Goal: Task Accomplishment & Management: Use online tool/utility

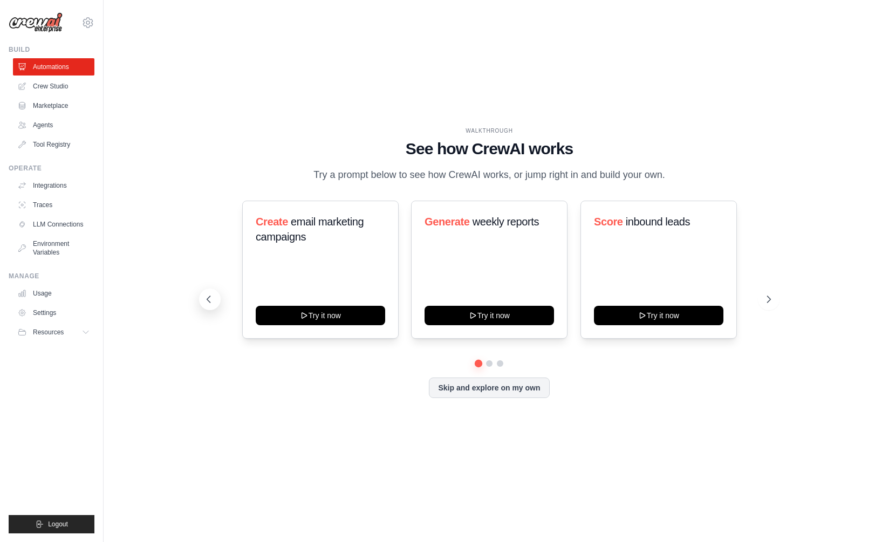
click at [210, 305] on button at bounding box center [210, 299] width 22 height 22
click at [767, 299] on icon at bounding box center [769, 299] width 11 height 11
click at [491, 366] on div at bounding box center [489, 363] width 563 height 6
click at [490, 363] on button at bounding box center [489, 363] width 9 height 9
click at [503, 364] on button at bounding box center [500, 363] width 8 height 8
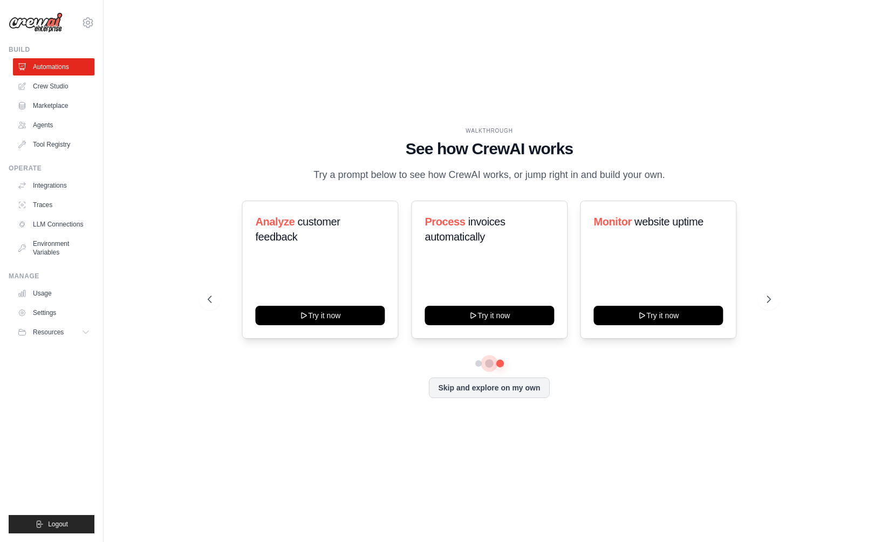
click at [487, 363] on button at bounding box center [489, 363] width 8 height 8
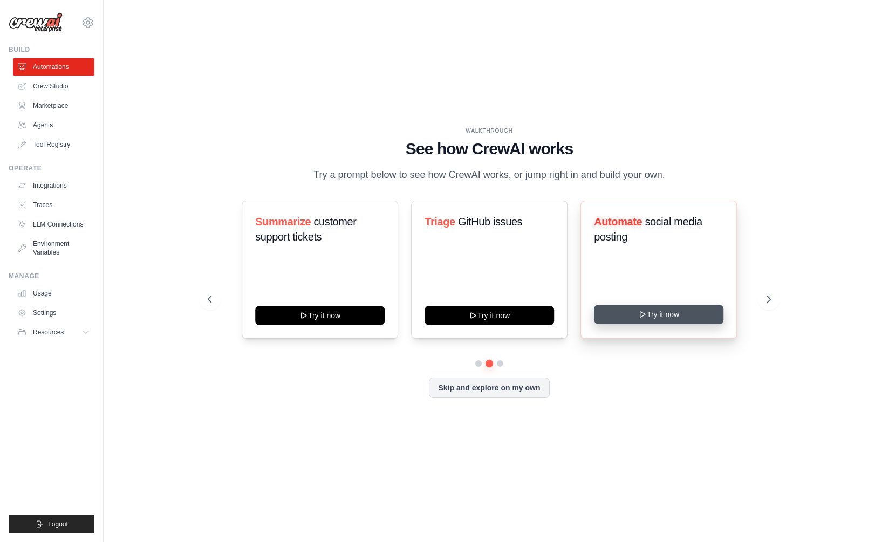
click at [666, 310] on button "Try it now" at bounding box center [658, 314] width 129 height 19
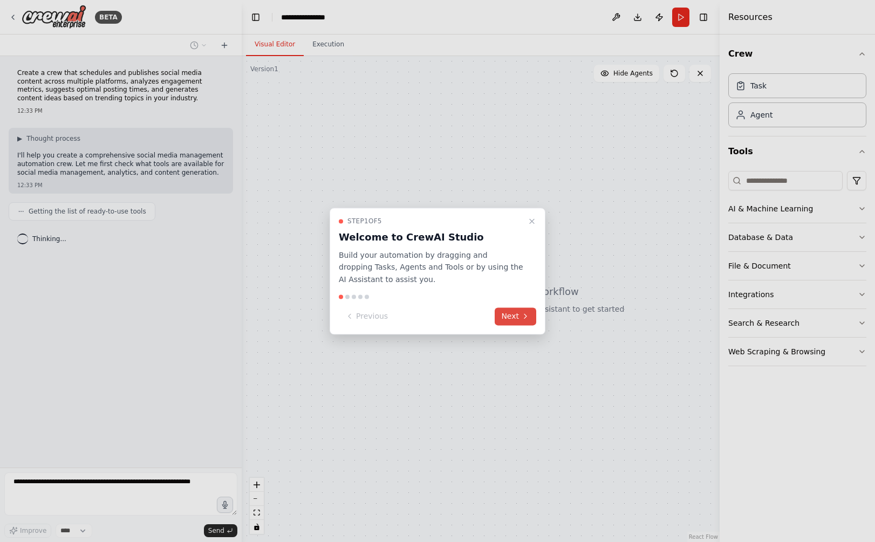
click at [523, 316] on icon at bounding box center [525, 316] width 9 height 9
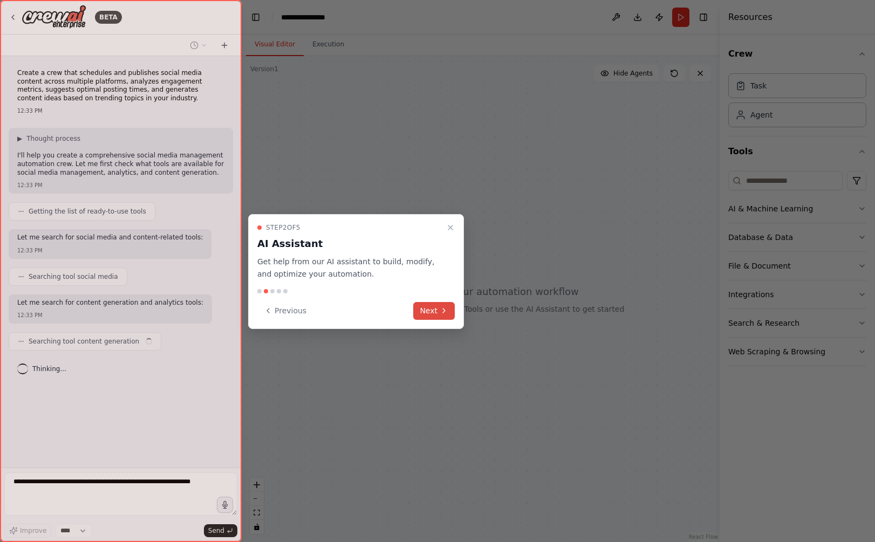
click at [442, 310] on icon at bounding box center [443, 310] width 9 height 9
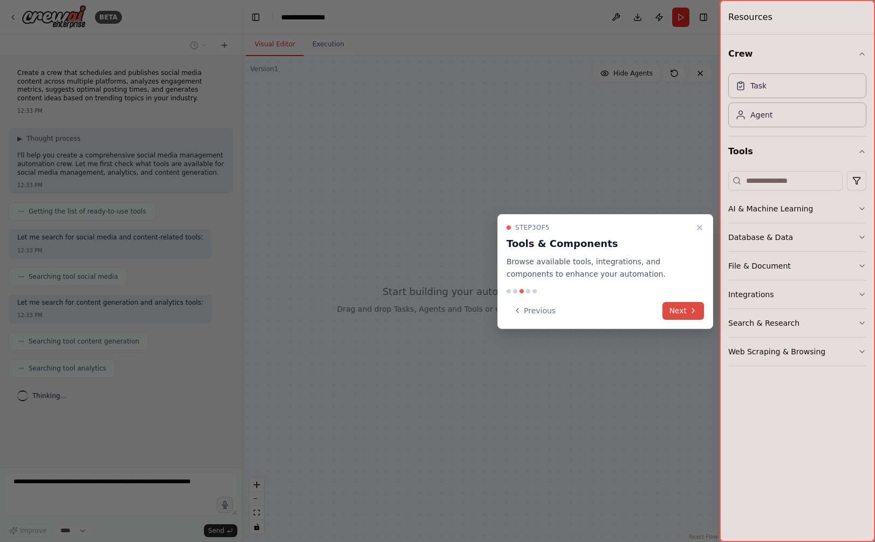
click at [677, 305] on button "Next" at bounding box center [683, 311] width 42 height 18
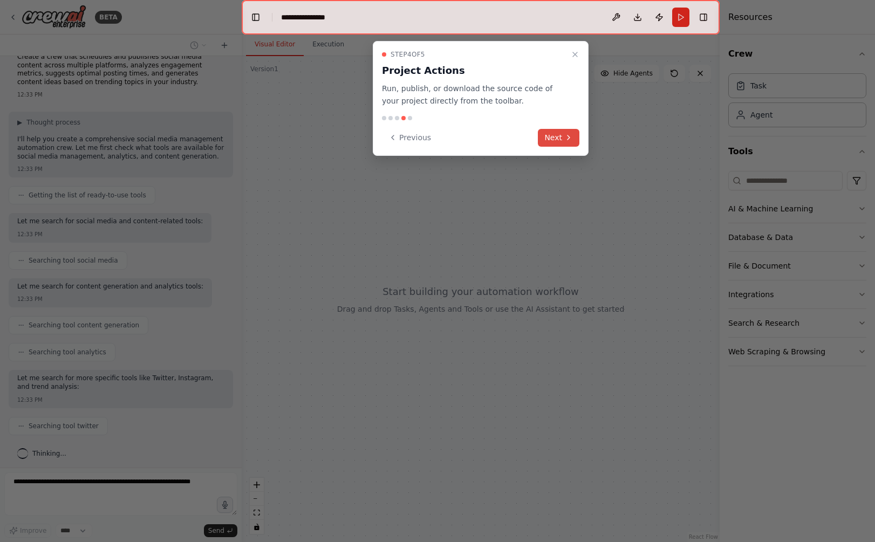
scroll to position [43, 0]
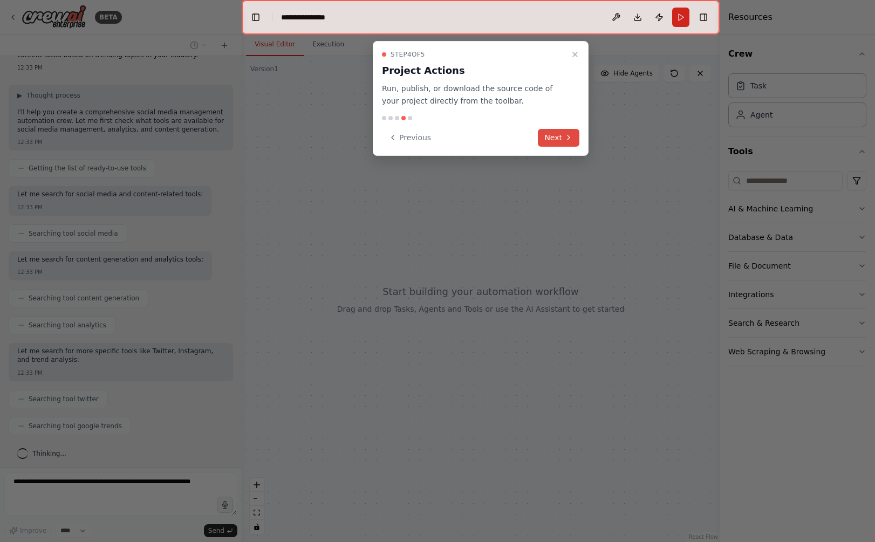
click at [573, 136] on button "Next" at bounding box center [559, 138] width 42 height 18
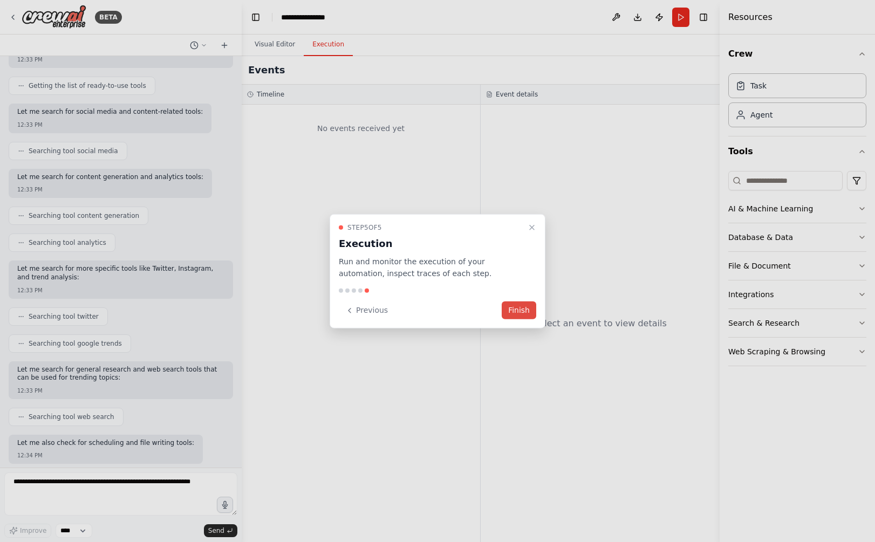
scroll to position [181, 0]
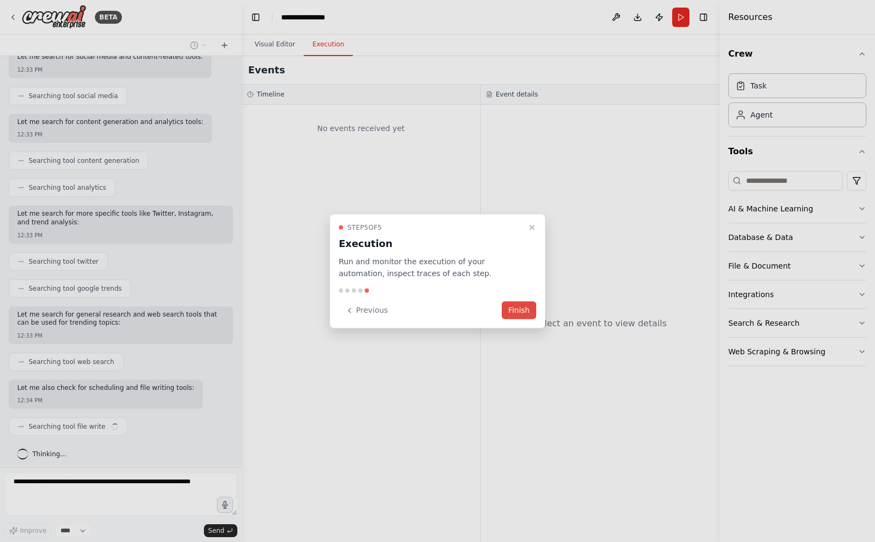
click at [525, 310] on button "Finish" at bounding box center [518, 310] width 35 height 18
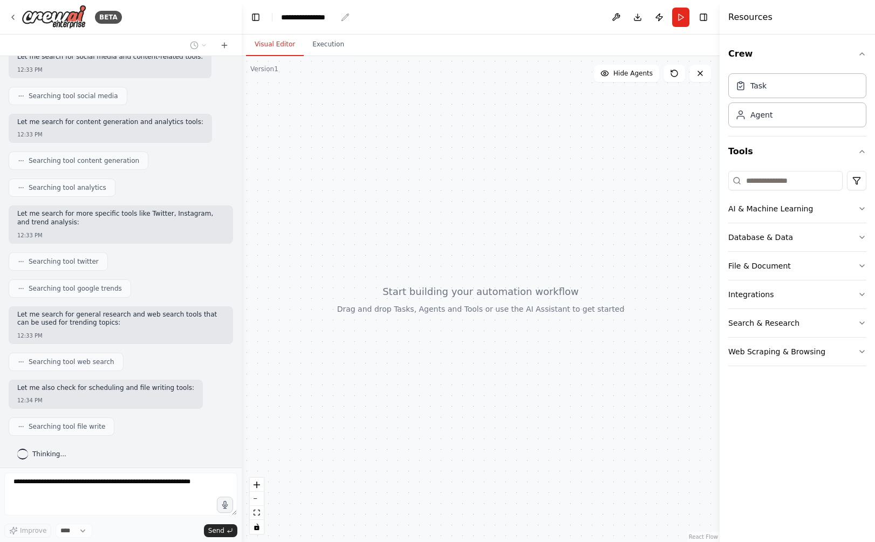
click at [322, 19] on div "**********" at bounding box center [309, 17] width 56 height 11
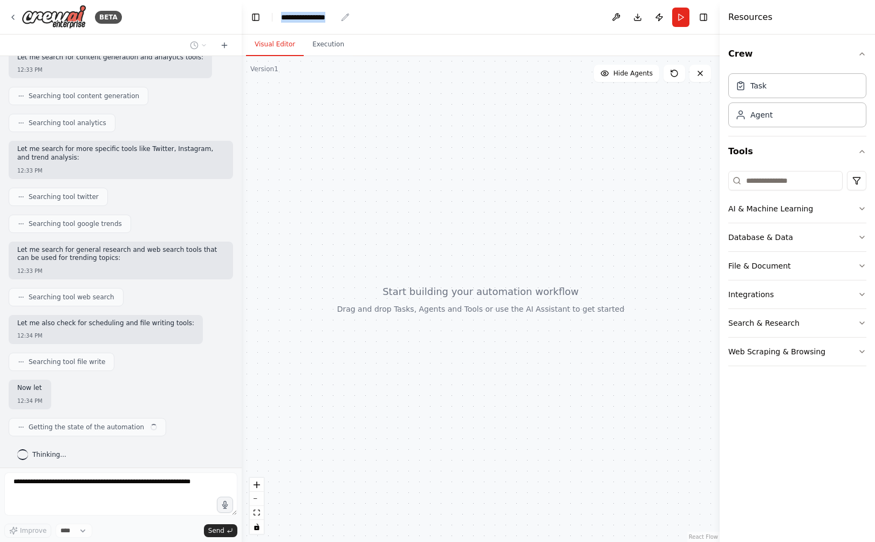
click at [322, 19] on div "**********" at bounding box center [309, 17] width 56 height 11
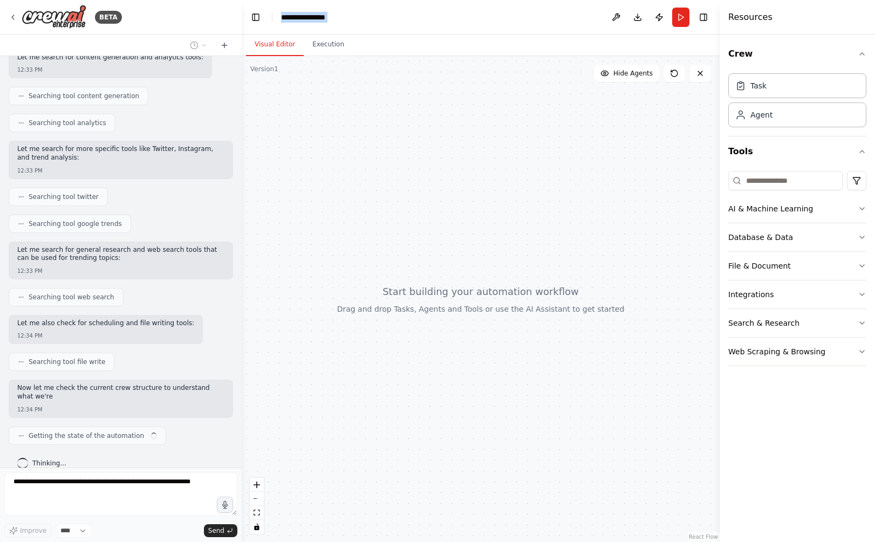
scroll to position [253, 0]
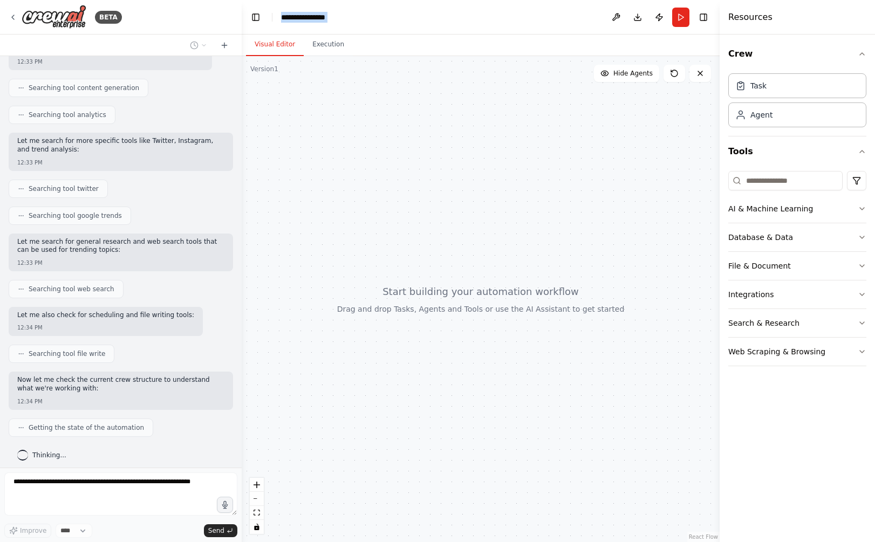
click at [322, 19] on div "**********" at bounding box center [321, 17] width 81 height 11
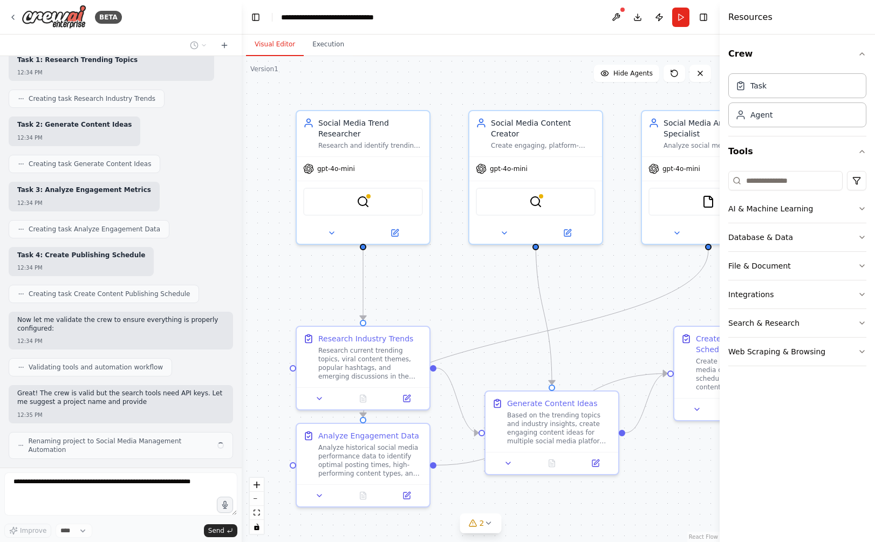
scroll to position [1017, 0]
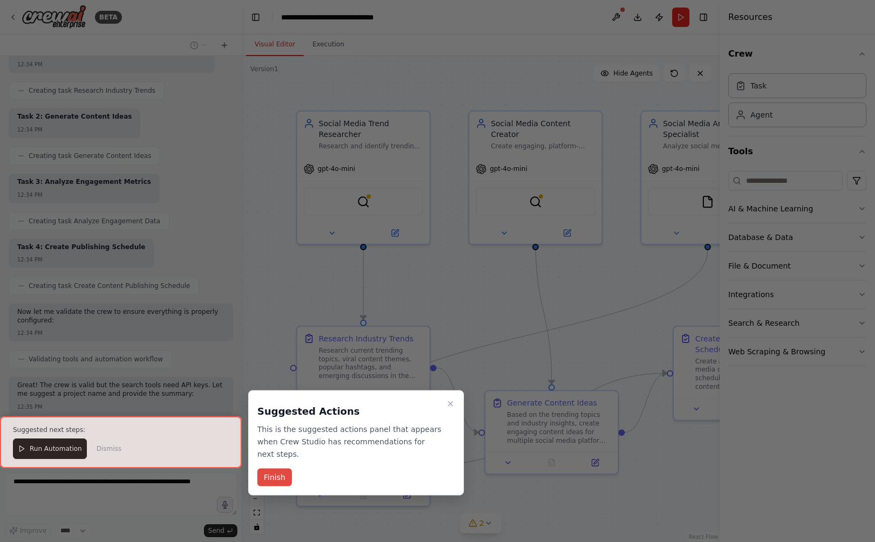
click at [271, 476] on button "Finish" at bounding box center [274, 478] width 35 height 18
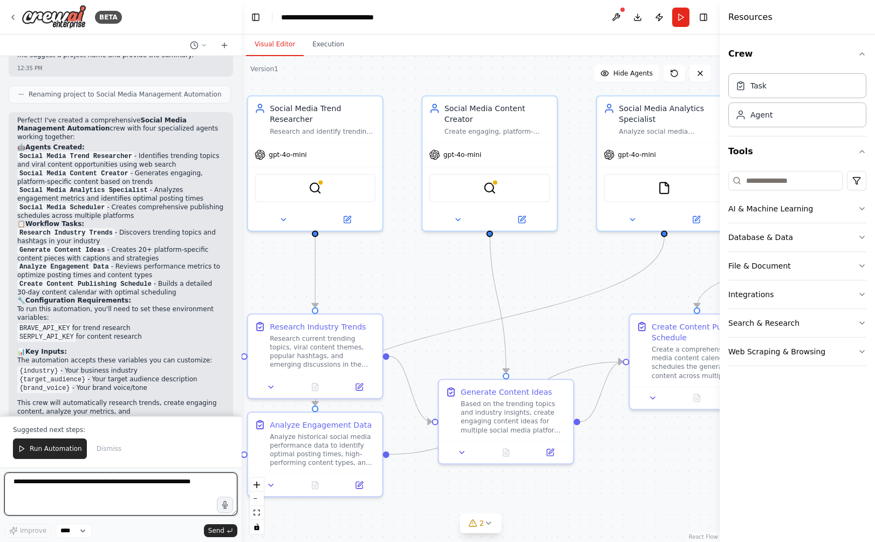
scroll to position [1364, 0]
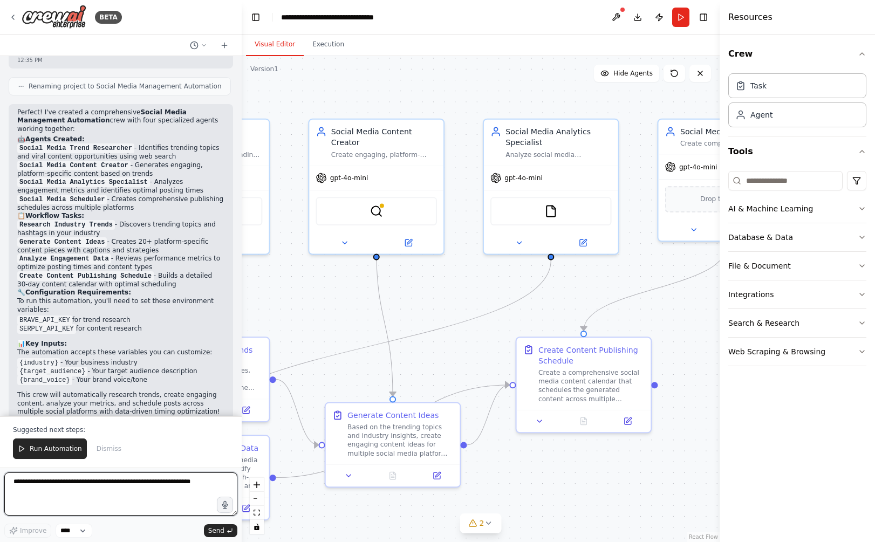
drag, startPoint x: 492, startPoint y: 273, endPoint x: 326, endPoint y: 291, distance: 167.6
click at [326, 291] on div ".deletable-edge-delete-btn { width: 20px; height: 20px; border: 0px solid #ffff…" at bounding box center [481, 299] width 478 height 486
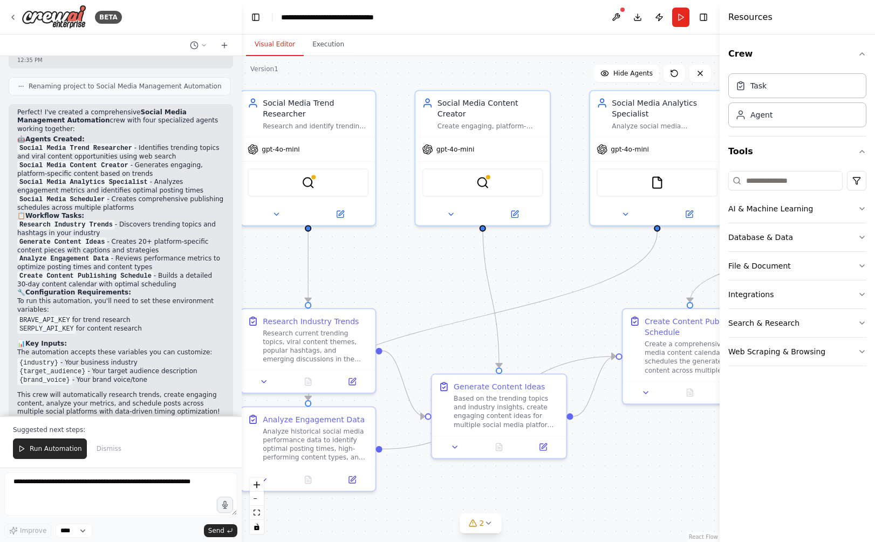
drag, startPoint x: 608, startPoint y: 276, endPoint x: 720, endPoint y: 239, distance: 117.5
click at [720, 239] on div "BETA Create a crew that schedules and publishes social media content across mul…" at bounding box center [437, 271] width 875 height 542
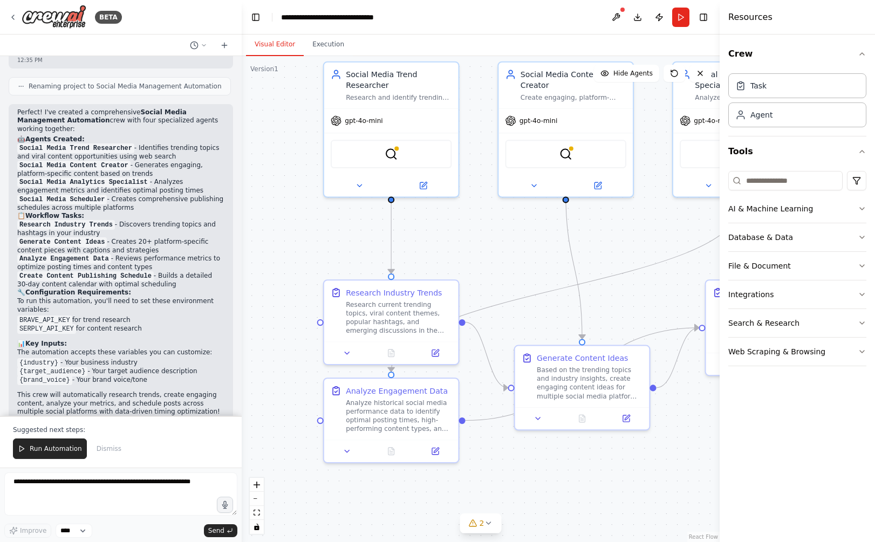
drag, startPoint x: 594, startPoint y: 314, endPoint x: 677, endPoint y: 285, distance: 87.8
click at [677, 285] on div ".deletable-edge-delete-btn { width: 20px; height: 20px; border: 0px solid #ffff…" at bounding box center [481, 299] width 478 height 486
click at [54, 452] on span "Run Automation" at bounding box center [56, 448] width 52 height 9
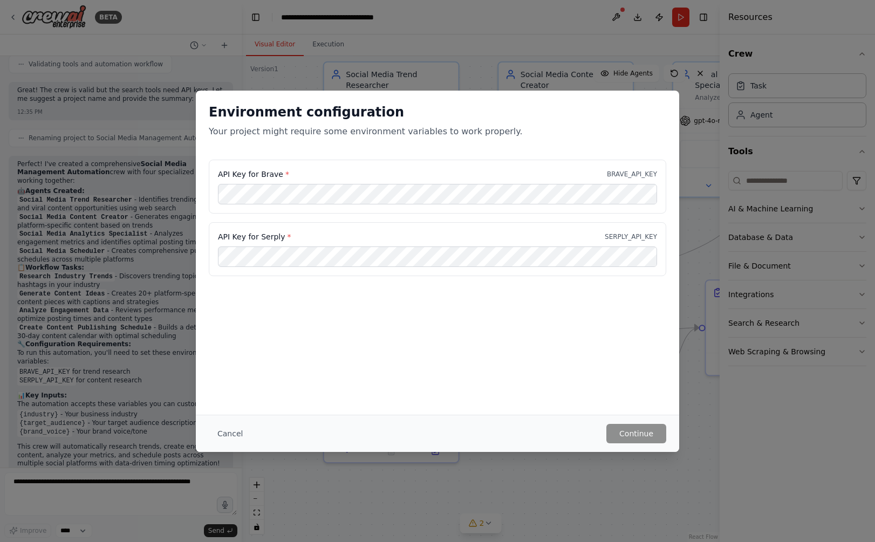
click at [286, 171] on div "API Key for Brave * BRAVE_API_KEY" at bounding box center [437, 174] width 439 height 11
click at [229, 432] on button "Cancel" at bounding box center [230, 433] width 43 height 19
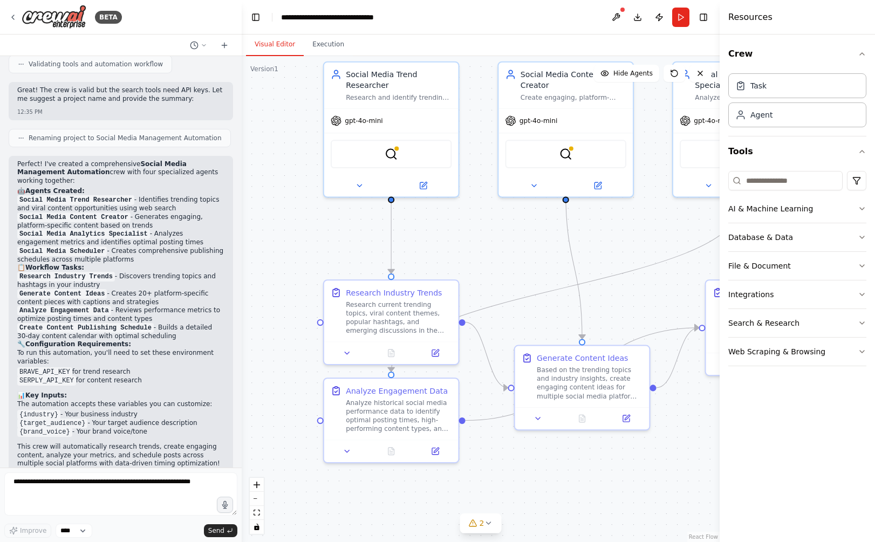
scroll to position [0, 0]
click at [140, 472] on div "12:35 PM" at bounding box center [120, 476] width 207 height 8
click at [147, 368] on li "BRAVE_API_KEY for trend research" at bounding box center [120, 372] width 207 height 9
click at [314, 47] on button "Execution" at bounding box center [328, 44] width 49 height 23
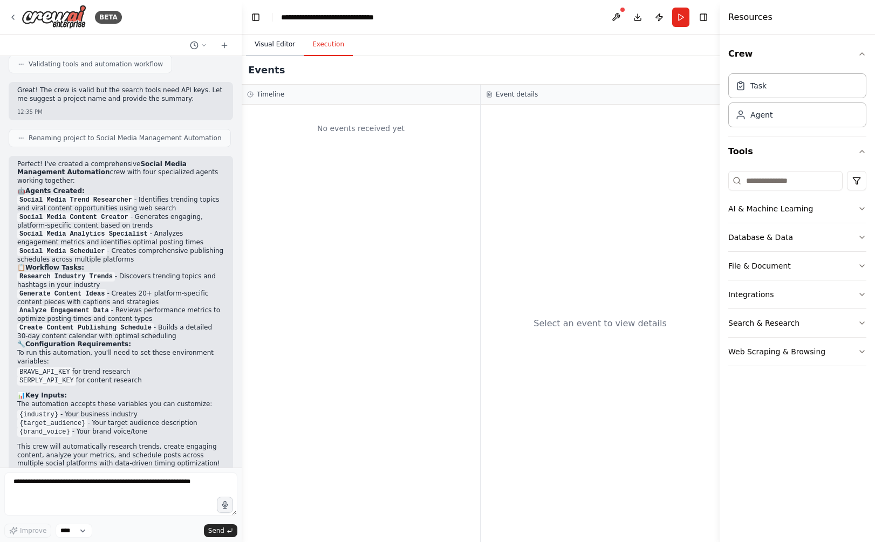
click at [279, 41] on button "Visual Editor" at bounding box center [275, 44] width 58 height 23
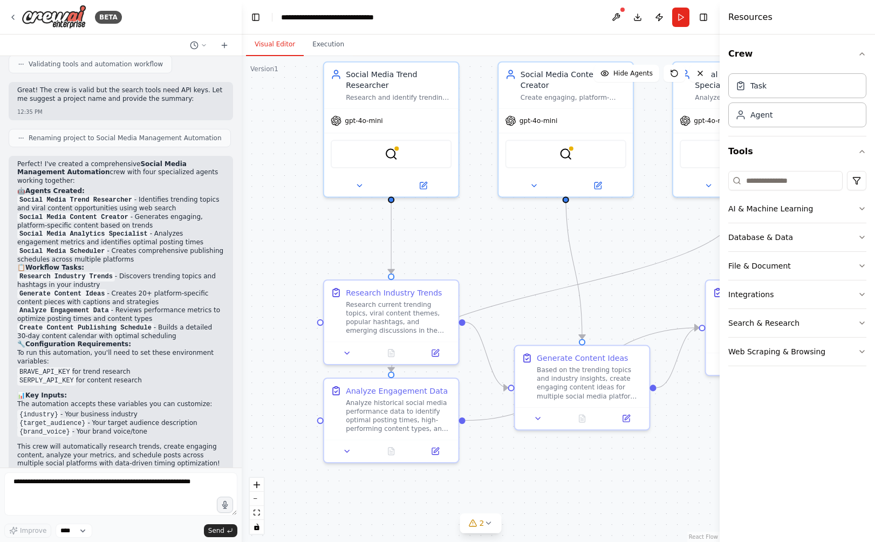
click at [83, 349] on p "To run this automation, you'll need to set these environment variables:" at bounding box center [120, 357] width 207 height 17
click at [150, 489] on textarea at bounding box center [120, 493] width 233 height 43
click at [136, 443] on p "This crew will automatically research trends, create engaging content, analyze …" at bounding box center [120, 455] width 207 height 25
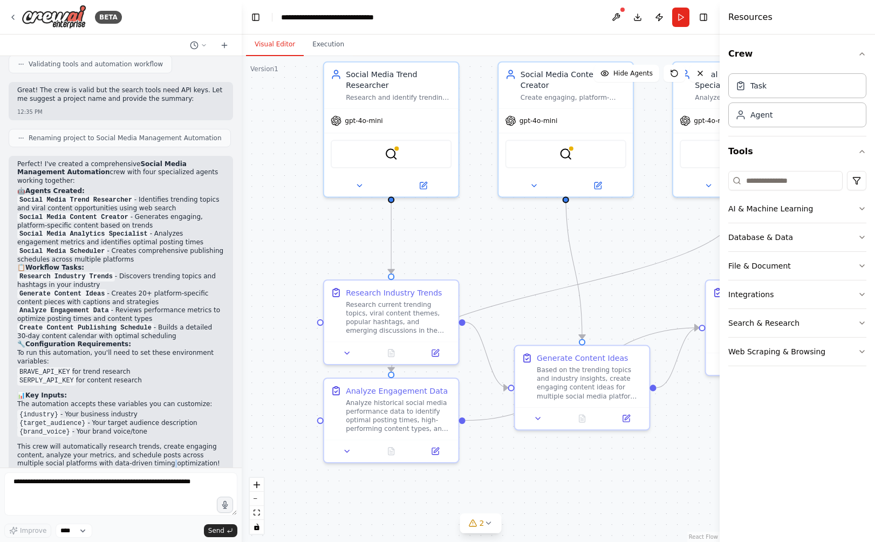
click at [136, 443] on p "This crew will automatically research trends, create engaging content, analyze …" at bounding box center [120, 455] width 207 height 25
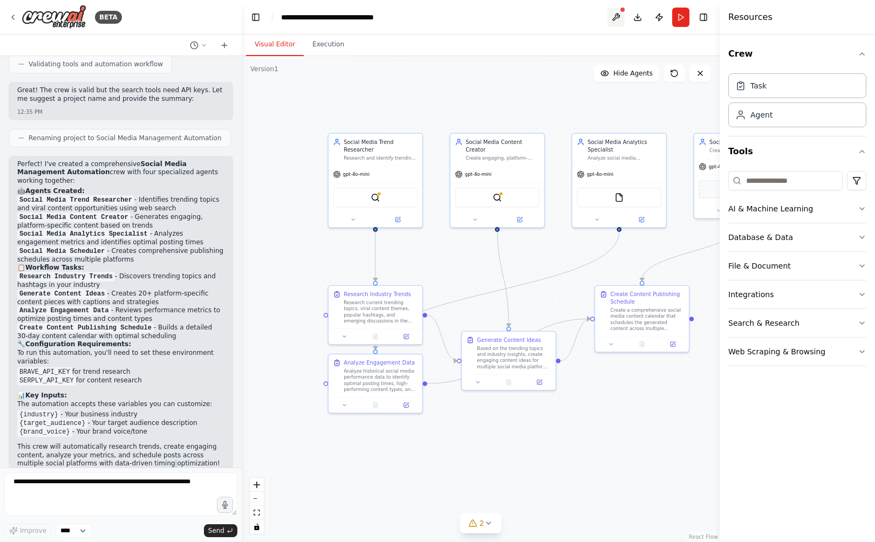
click at [608, 25] on button at bounding box center [615, 17] width 17 height 19
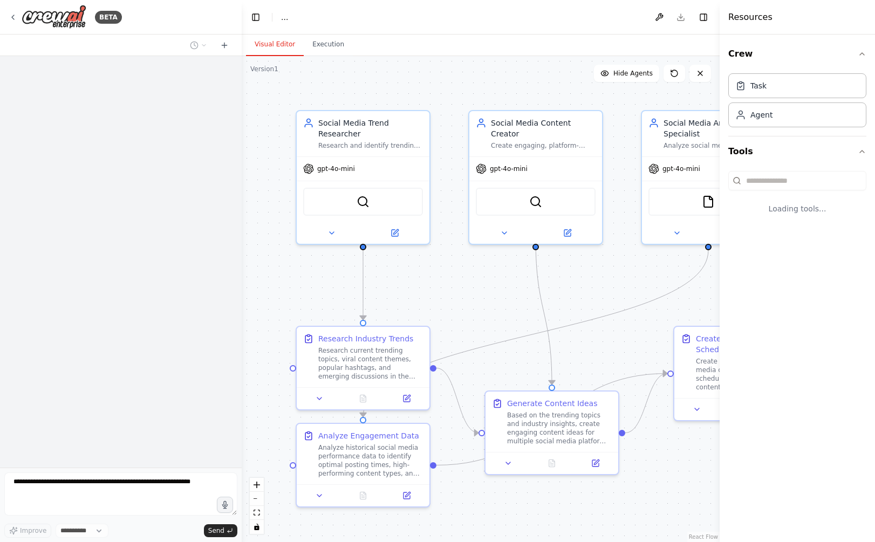
select select "****"
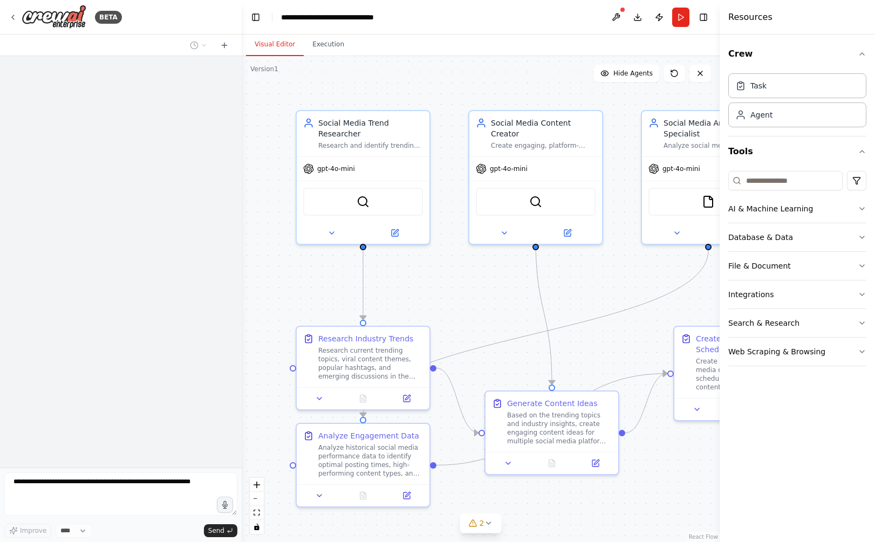
scroll to position [1312, 0]
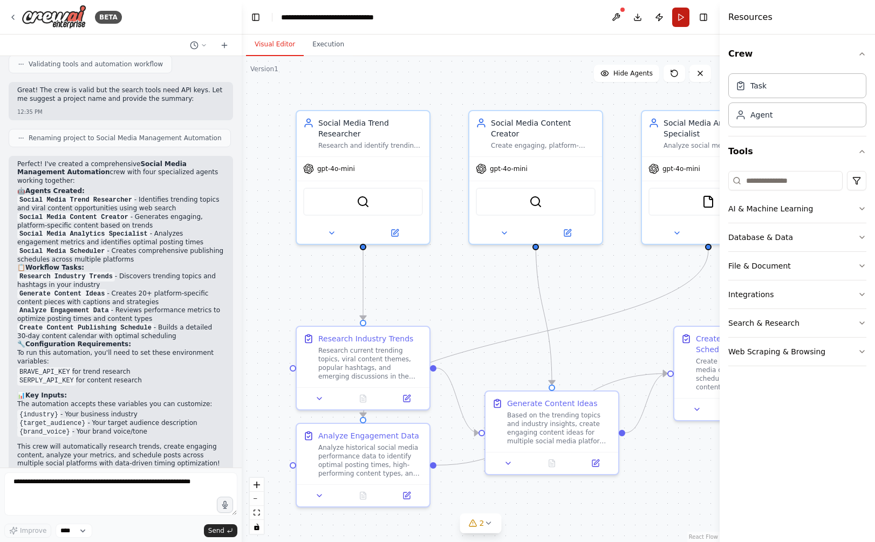
click at [677, 16] on button "Run" at bounding box center [680, 17] width 17 height 19
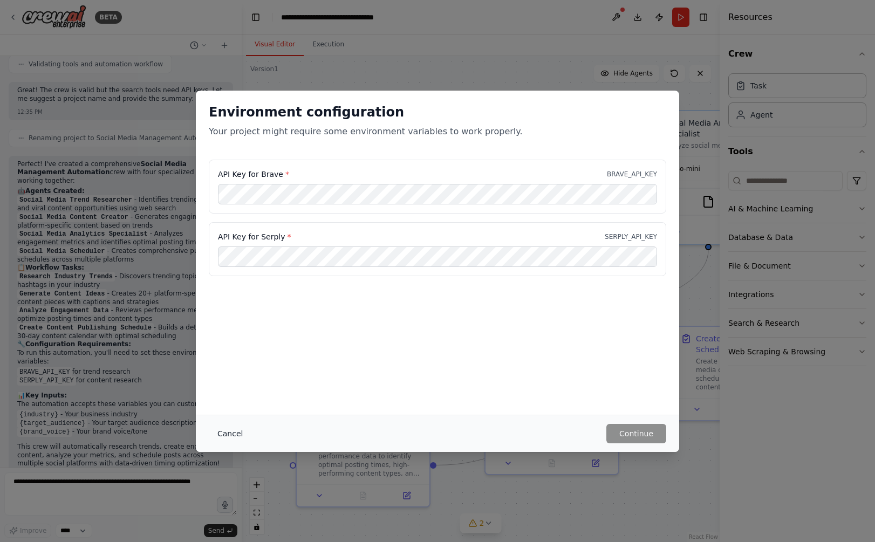
click at [236, 433] on button "Cancel" at bounding box center [230, 433] width 43 height 19
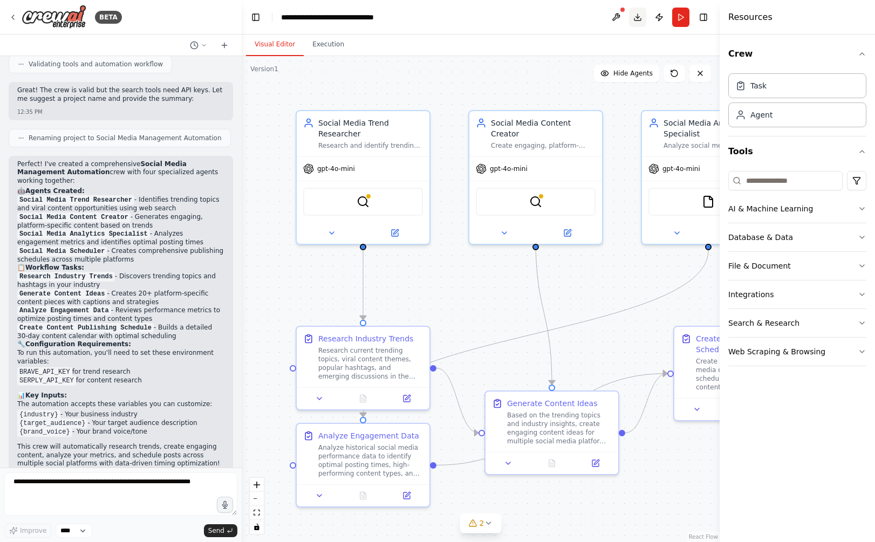
click at [635, 19] on button "Download" at bounding box center [637, 17] width 17 height 19
